Goal: Task Accomplishment & Management: Use online tool/utility

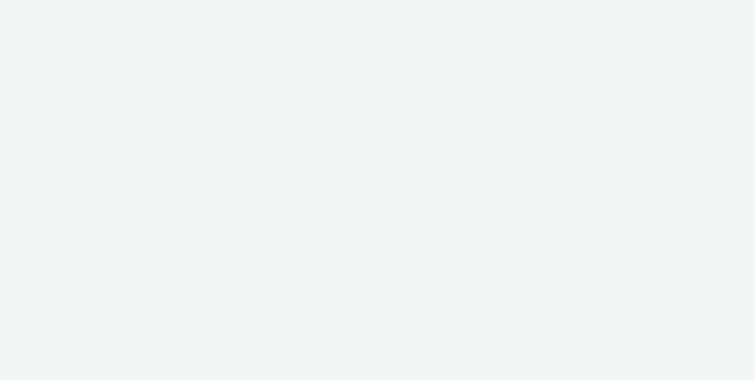
select select "c2295f28-7c96-446f-b279-53c23ee2b854"
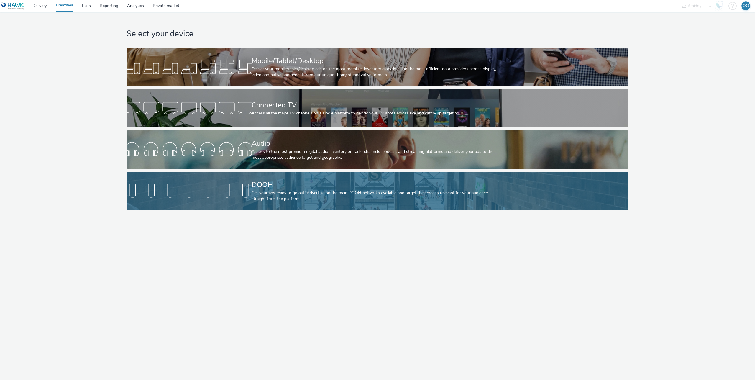
click at [261, 196] on div "Get your ads ready to go out! Advertise on the main DOOH networks available and…" at bounding box center [376, 196] width 250 height 12
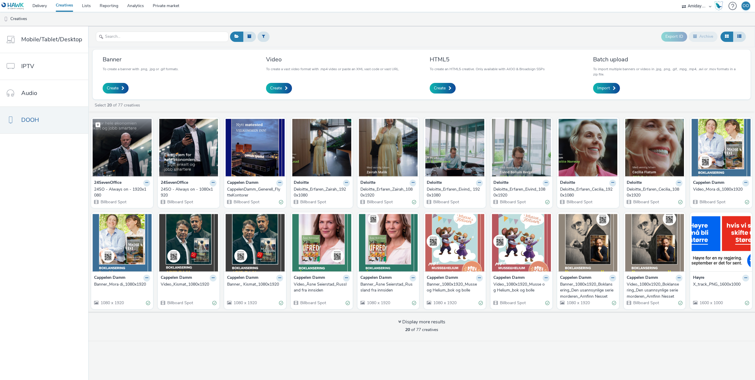
click at [123, 147] on img at bounding box center [122, 147] width 59 height 57
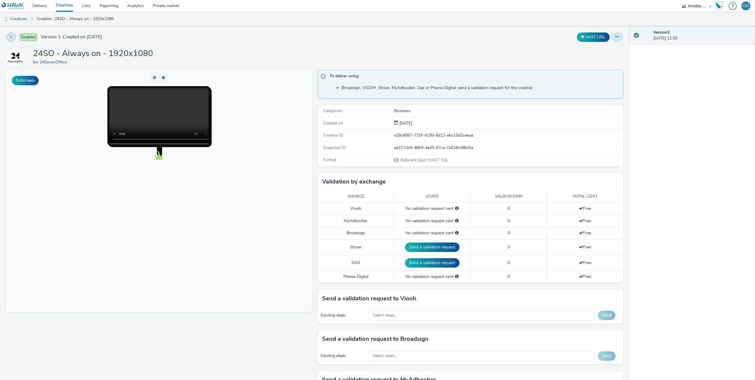
click at [618, 38] on icon at bounding box center [616, 37] width 3 height 4
click at [607, 48] on link "Edit" at bounding box center [601, 49] width 44 height 12
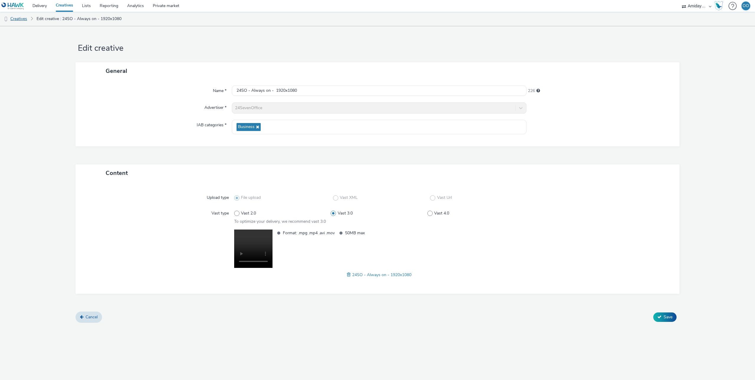
click at [25, 18] on link "Creatives" at bounding box center [15, 19] width 30 height 14
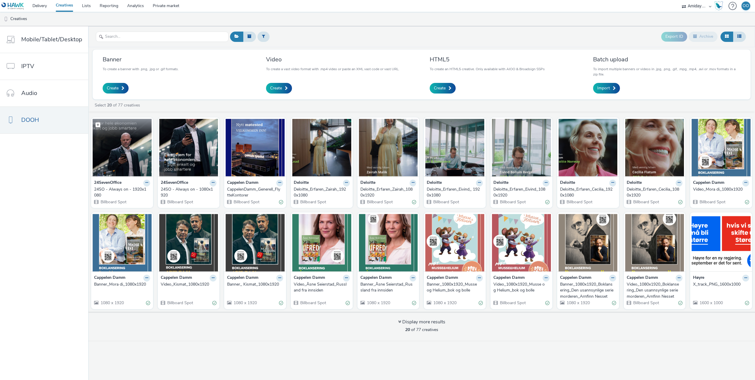
click at [122, 154] on img at bounding box center [122, 147] width 59 height 57
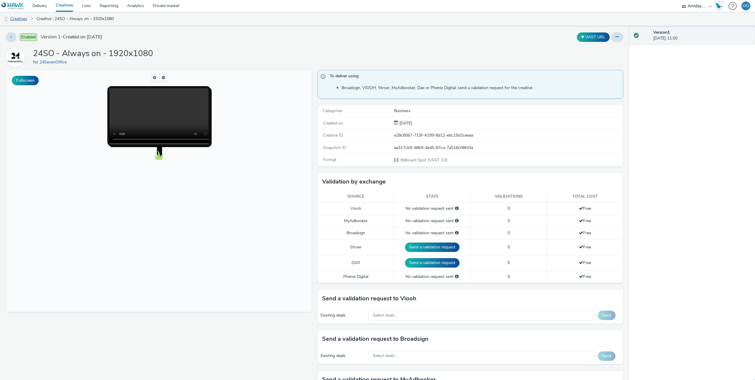
click at [20, 19] on link "Creatives" at bounding box center [15, 19] width 30 height 14
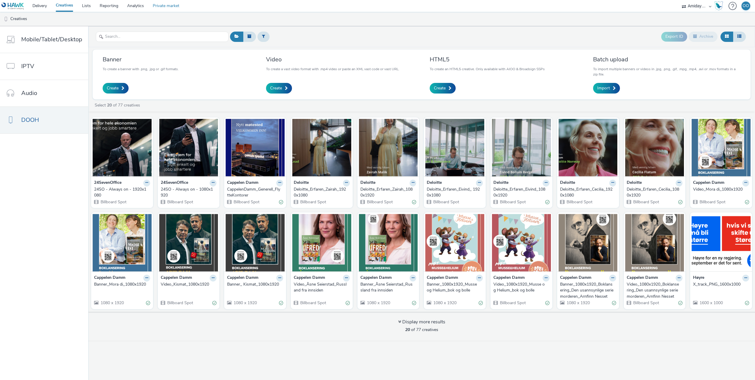
click at [164, 4] on link "Private market" at bounding box center [165, 6] width 35 height 12
